Goal: Check status: Check status

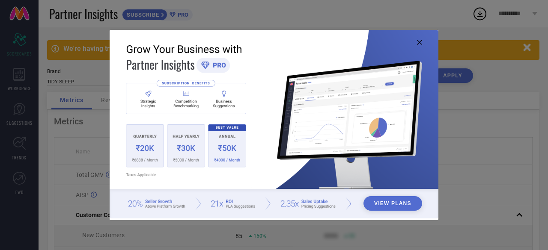
click at [417, 42] on icon at bounding box center [419, 42] width 5 height 5
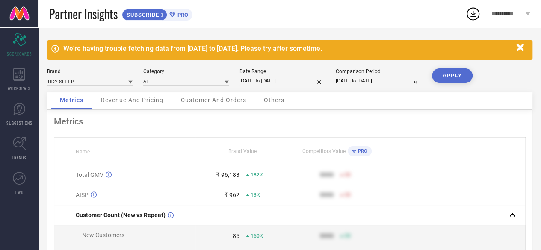
select select "7"
select select "2025"
select select "8"
select select "2025"
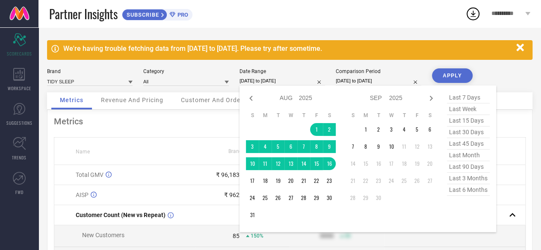
click at [249, 80] on input "[DATE] to [DATE]" at bounding box center [283, 81] width 86 height 9
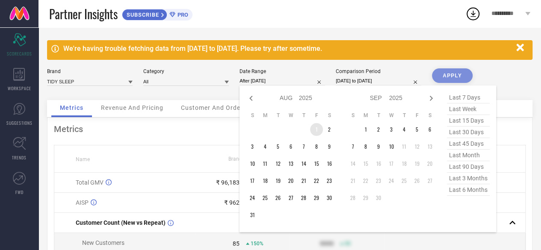
click at [315, 130] on td "1" at bounding box center [316, 129] width 13 height 13
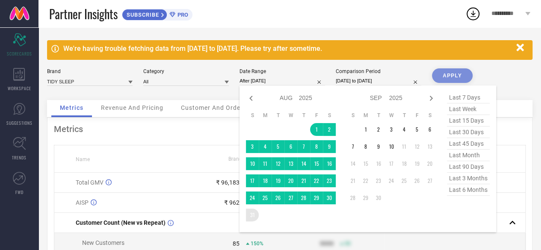
type input "[DATE] to [DATE]"
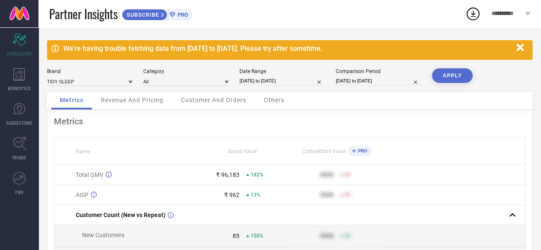
click at [445, 78] on button "APPLY" at bounding box center [452, 75] width 41 height 15
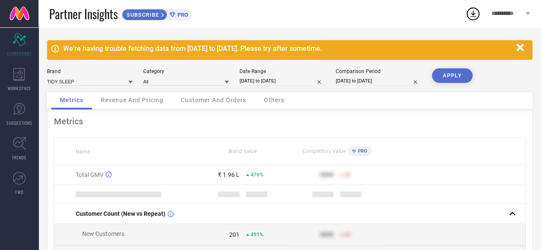
select select "7"
select select "2025"
select select "8"
select select "2025"
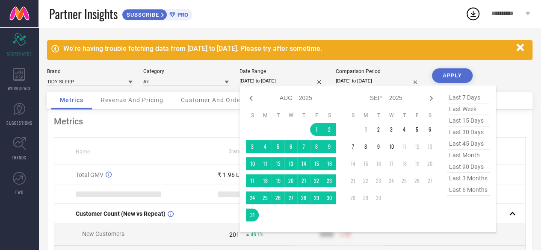
click at [274, 83] on input "[DATE] to [DATE]" at bounding box center [283, 81] width 86 height 9
click at [367, 133] on td "1" at bounding box center [365, 129] width 13 height 13
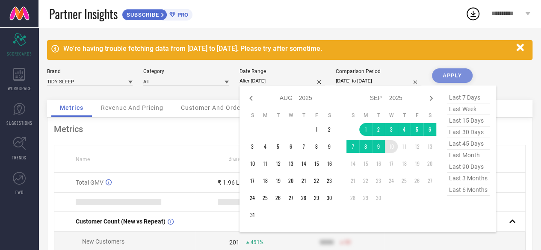
type input "[DATE] to [DATE]"
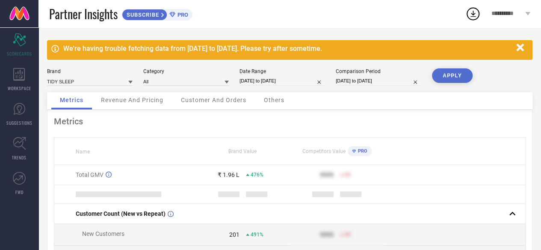
click at [459, 73] on button "APPLY" at bounding box center [452, 75] width 41 height 15
